Goal: Find specific page/section: Find specific page/section

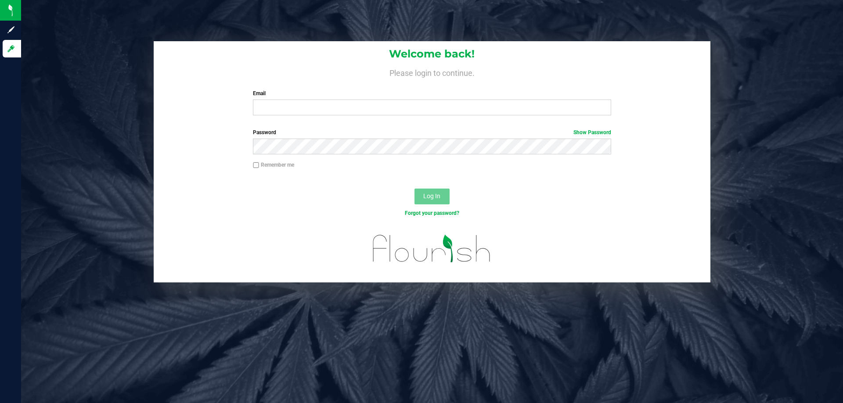
click at [296, 96] on label "Email" at bounding box center [432, 94] width 358 height 8
click at [296, 100] on input "Email" at bounding box center [432, 108] width 358 height 16
click at [297, 101] on input "Email" at bounding box center [432, 108] width 358 height 16
type input "[EMAIL_ADDRESS][DOMAIN_NAME]"
click at [414, 189] on button "Log In" at bounding box center [431, 197] width 35 height 16
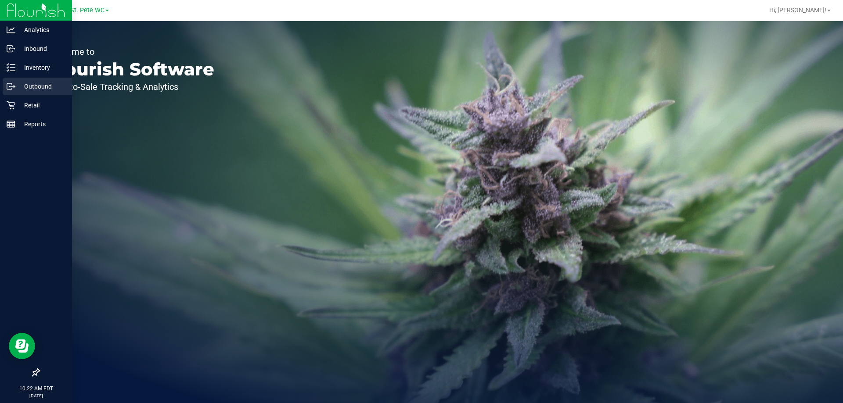
click at [0, 81] on link "Outbound" at bounding box center [36, 87] width 72 height 19
click at [2, 72] on link "Inventory" at bounding box center [36, 68] width 72 height 19
click at [3, 72] on div "Inventory" at bounding box center [37, 68] width 69 height 18
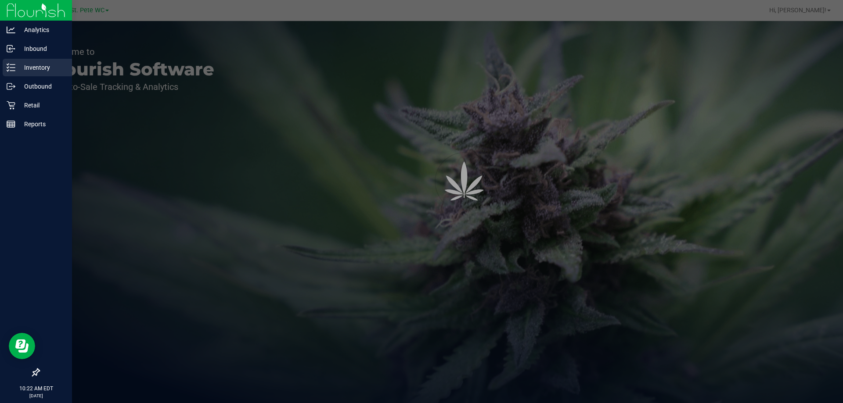
click at [3, 72] on div "Inventory" at bounding box center [37, 68] width 69 height 18
